Goal: Task Accomplishment & Management: Manage account settings

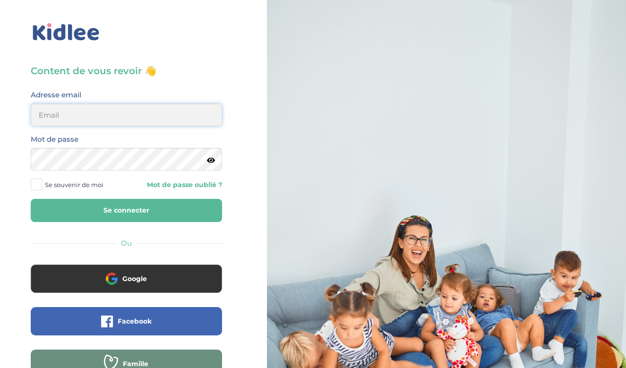
type input "[EMAIL_ADDRESS][DOMAIN_NAME]"
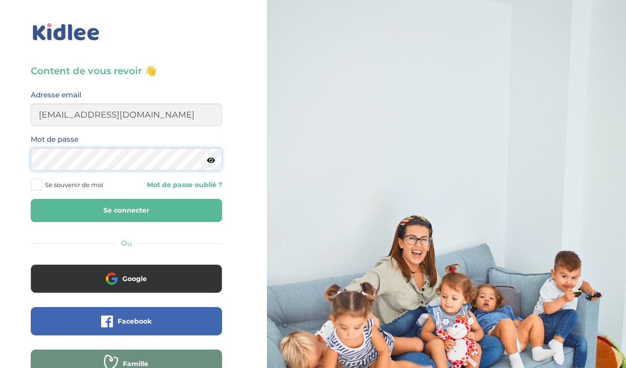
click at [126, 210] on button "Se connecter" at bounding box center [126, 210] width 191 height 23
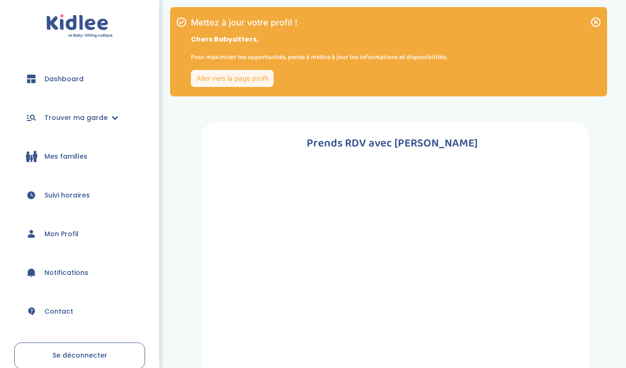
click at [254, 77] on link "Aller vers la page profil" at bounding box center [232, 78] width 83 height 17
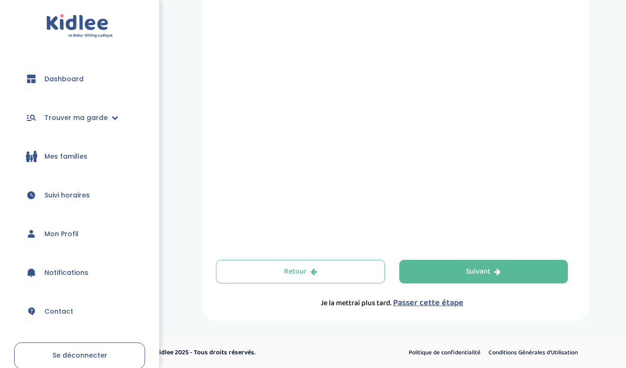
scroll to position [305, 0]
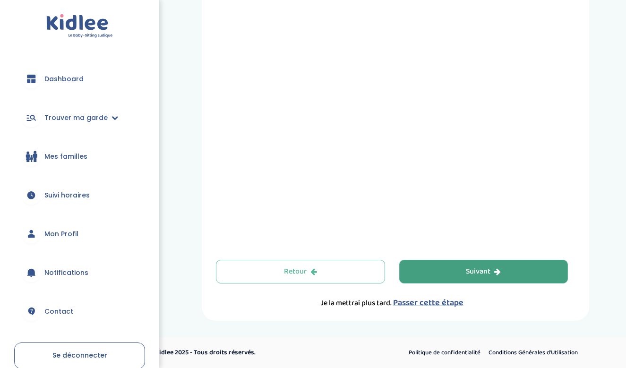
click at [489, 272] on div "Suivant" at bounding box center [483, 271] width 35 height 11
